Goal: Feedback & Contribution: Submit feedback/report problem

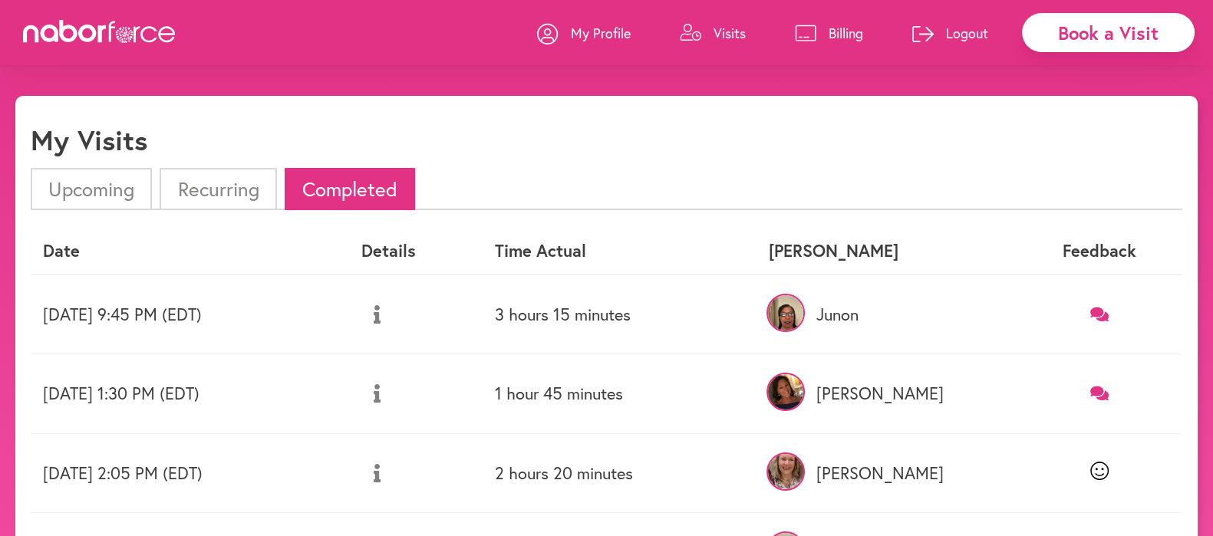
click at [1102, 313] on icon at bounding box center [1099, 314] width 19 height 15
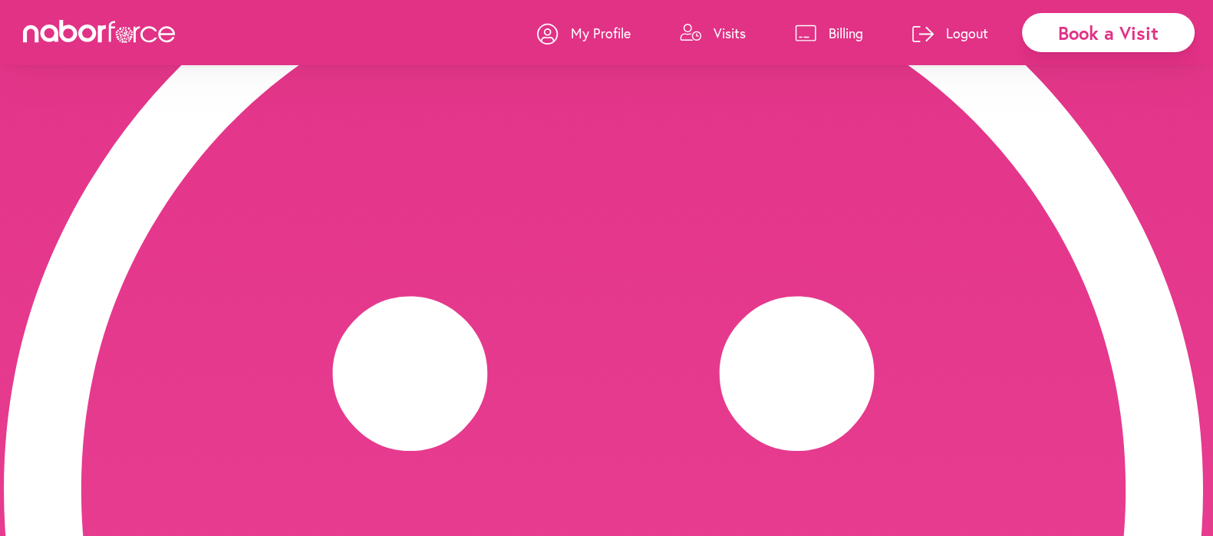
scroll to position [218, 0]
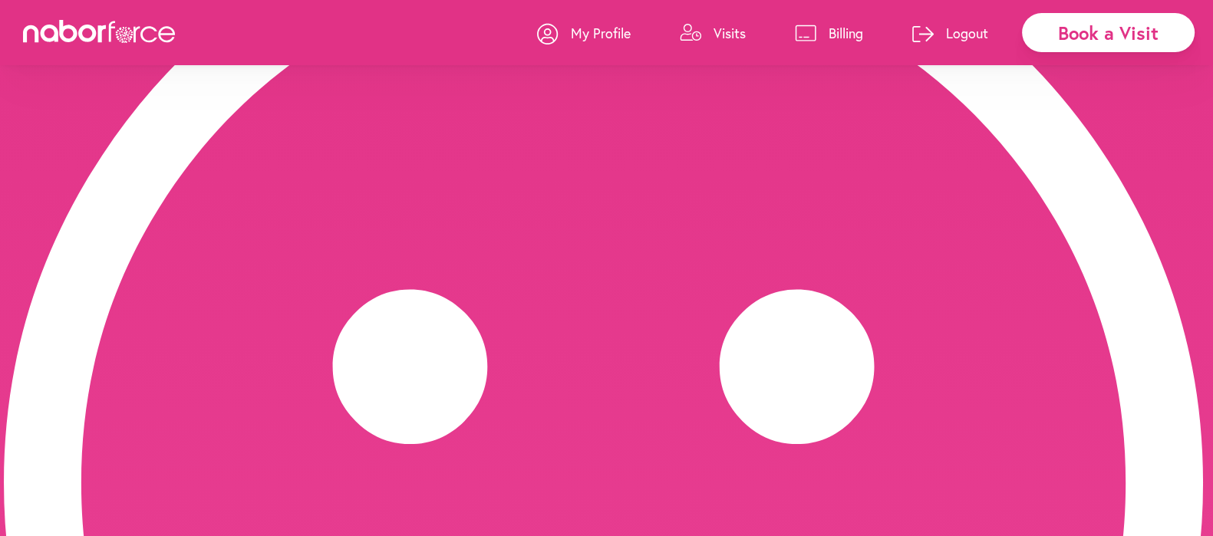
type input "**********"
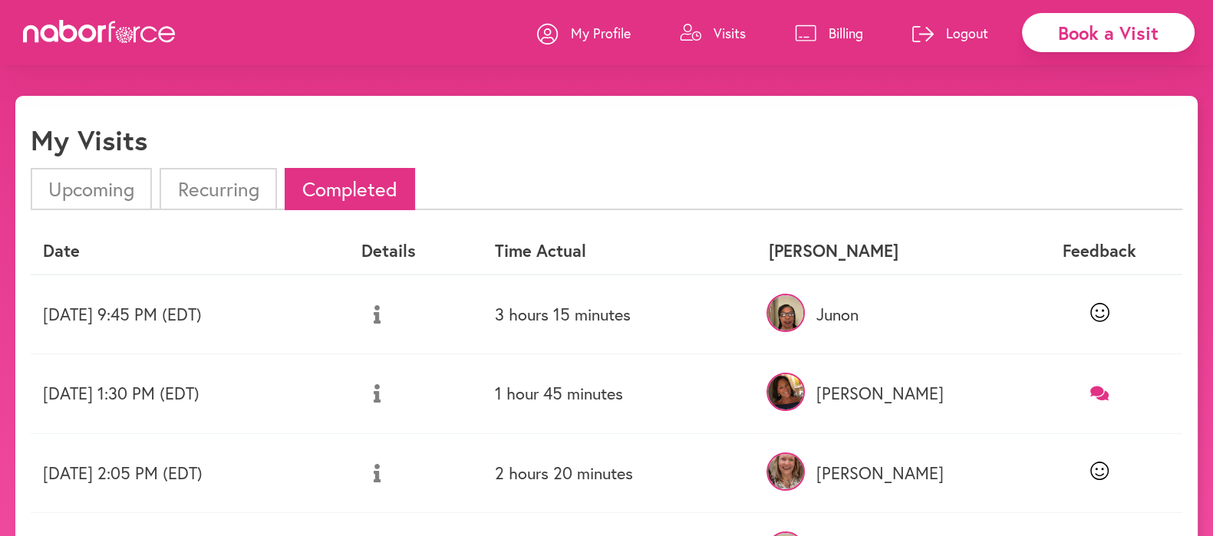
click at [91, 189] on li "Upcoming" at bounding box center [91, 189] width 121 height 42
